Goal: Navigation & Orientation: Find specific page/section

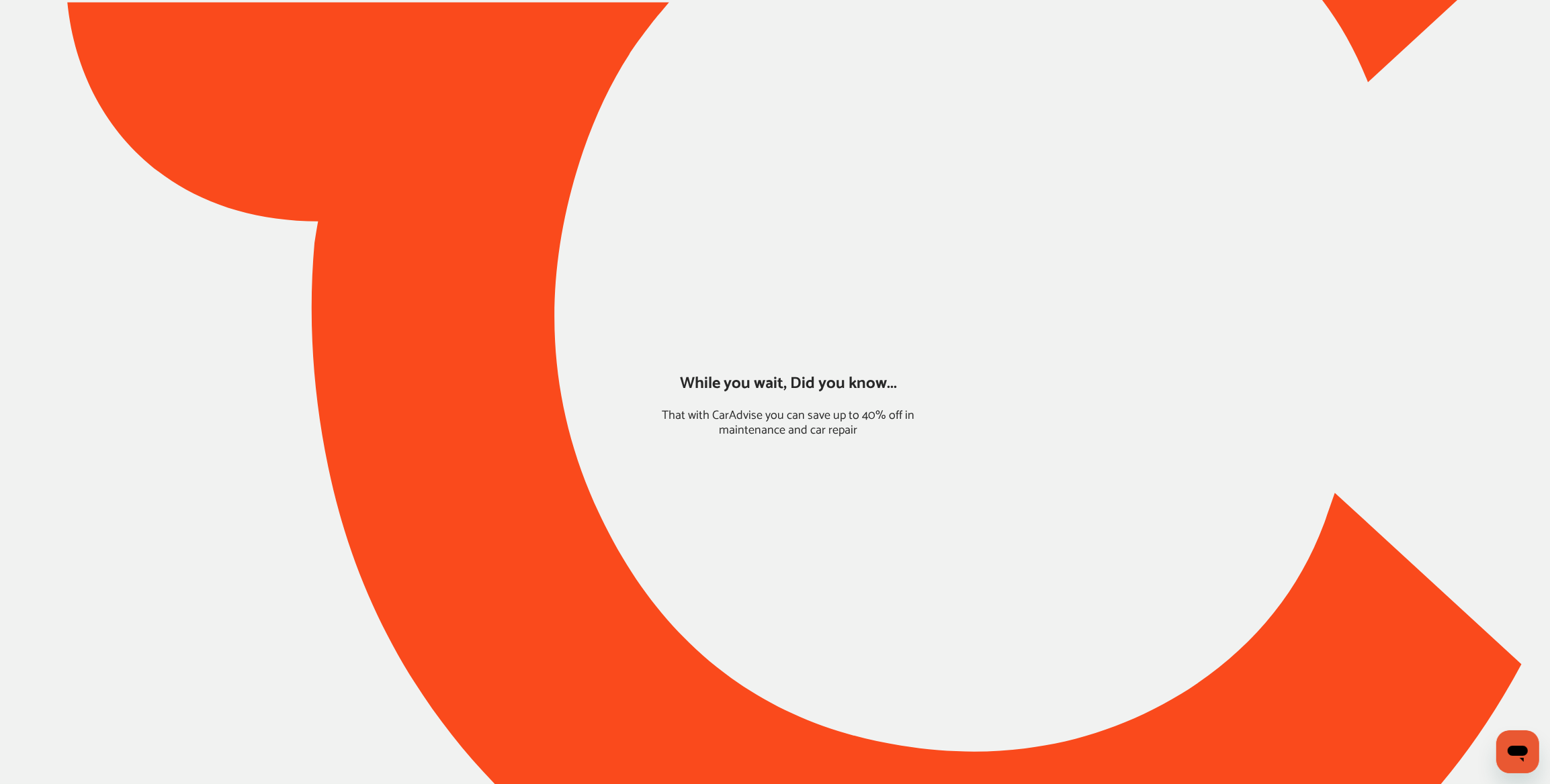
type input "*****"
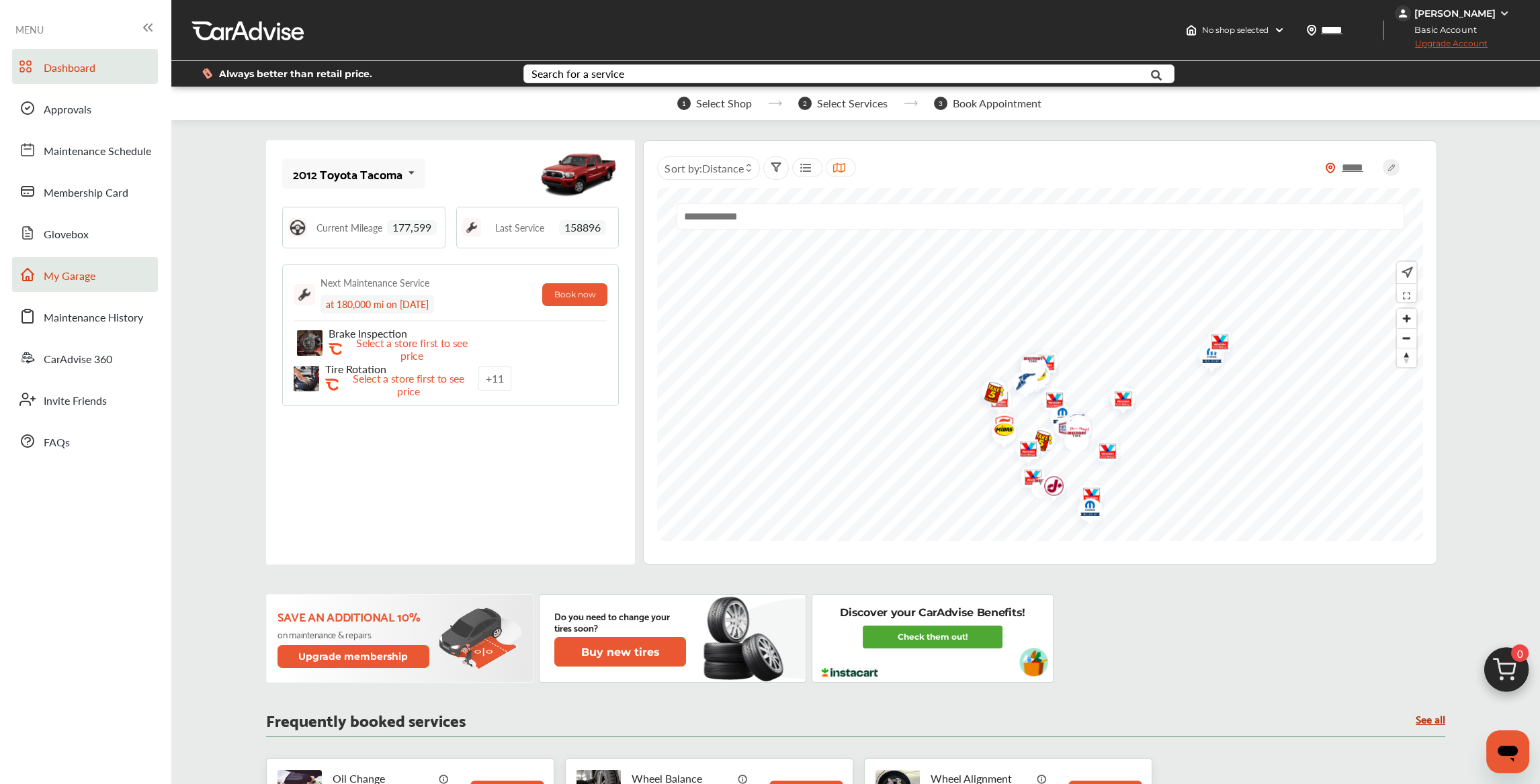
click at [141, 274] on link "My Garage" at bounding box center [85, 274] width 146 height 35
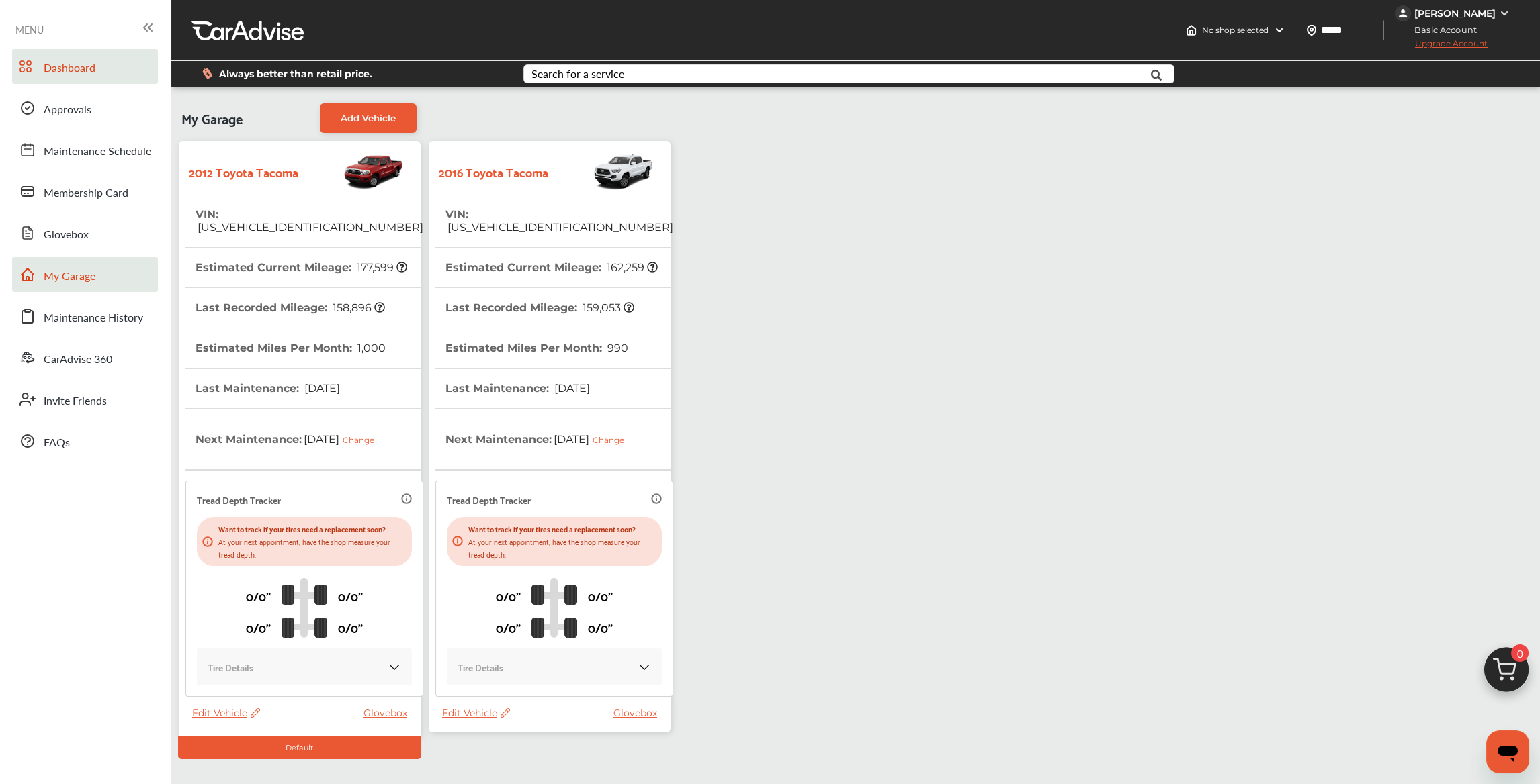
click at [85, 73] on span "Dashboard" at bounding box center [70, 69] width 52 height 18
